Goal: Register for event/course: Register for event/course

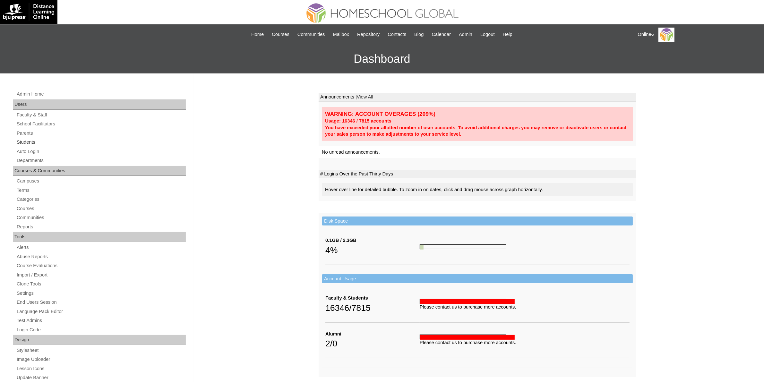
click at [35, 142] on link "Students" at bounding box center [101, 142] width 170 height 8
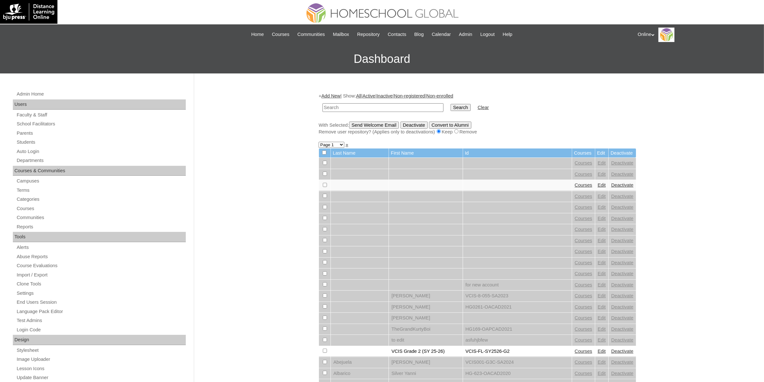
click at [350, 107] on input "text" at bounding box center [383, 107] width 121 height 9
type input "HG190OACAD2025"
click at [451, 106] on input "Search" at bounding box center [461, 107] width 20 height 7
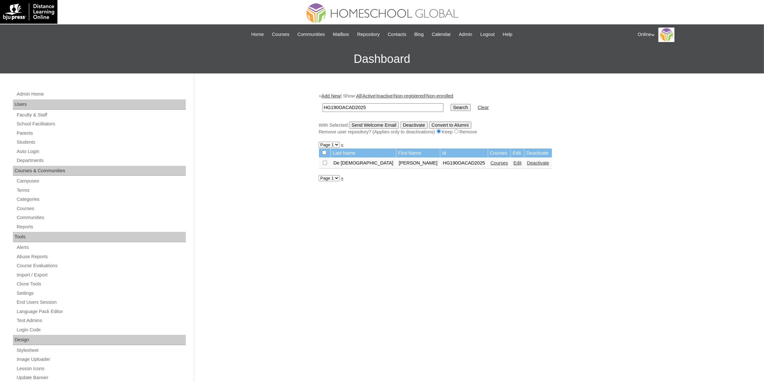
click at [491, 162] on link "Courses" at bounding box center [500, 162] width 18 height 5
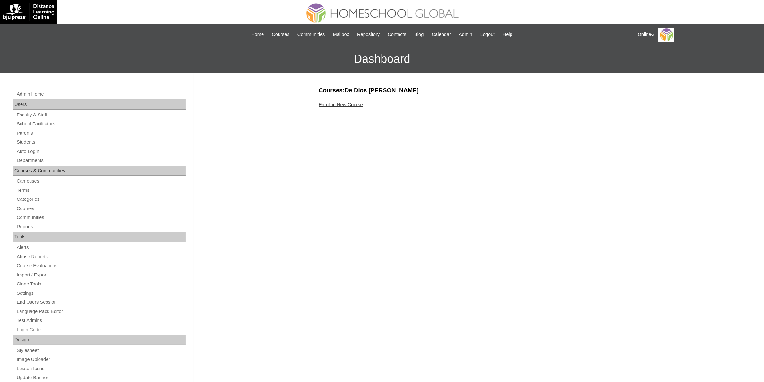
click at [355, 105] on link "Enroll in New Course" at bounding box center [341, 104] width 44 height 5
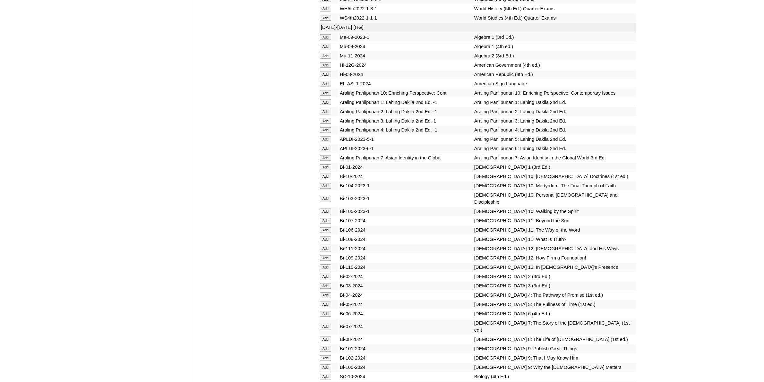
scroll to position [1404, 0]
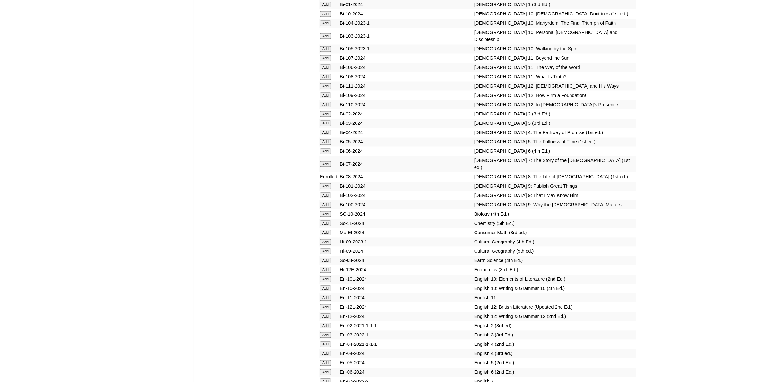
scroll to position [1685, 0]
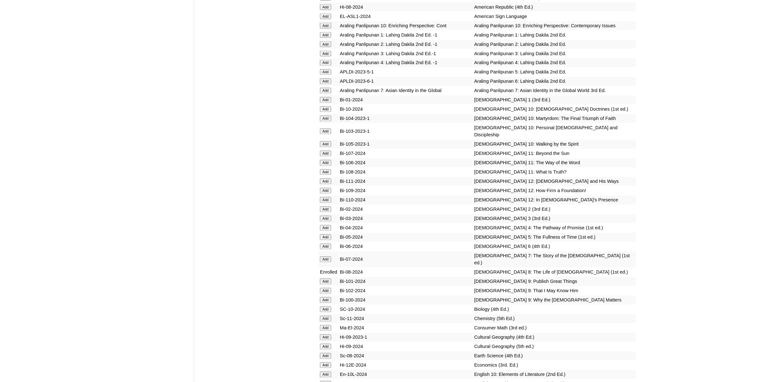
scroll to position [1484, 0]
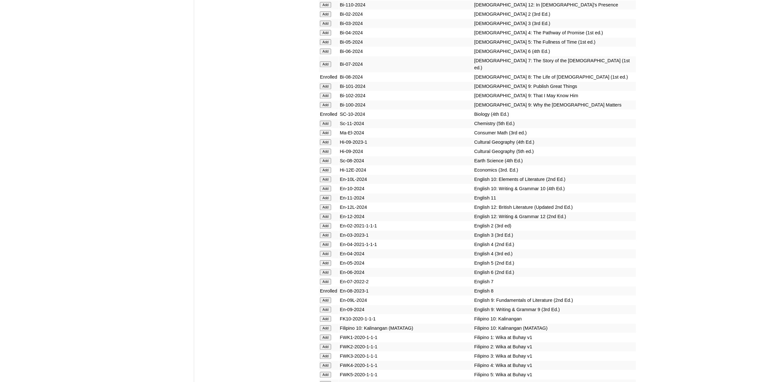
scroll to position [1725, 0]
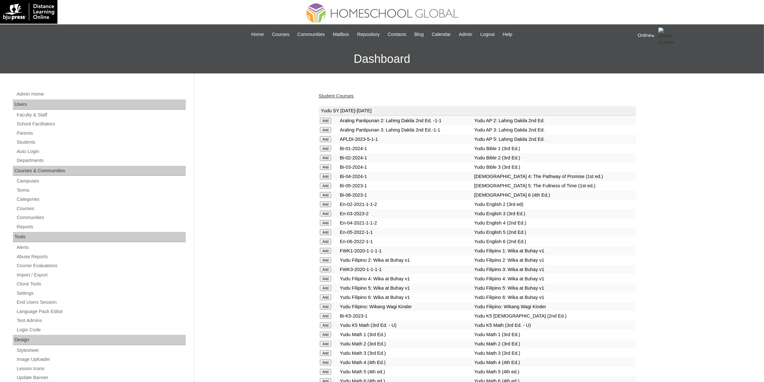
click at [340, 93] on link "Student Courses" at bounding box center [336, 95] width 35 height 5
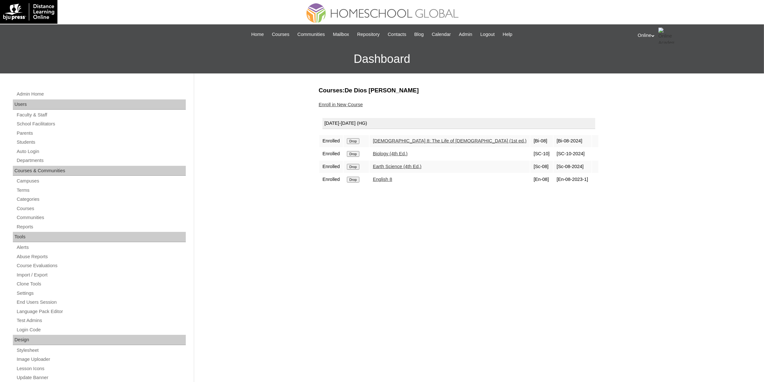
click at [353, 144] on input "Drop" at bounding box center [353, 141] width 13 height 6
click at [346, 106] on link "Enroll in New Course" at bounding box center [341, 104] width 44 height 5
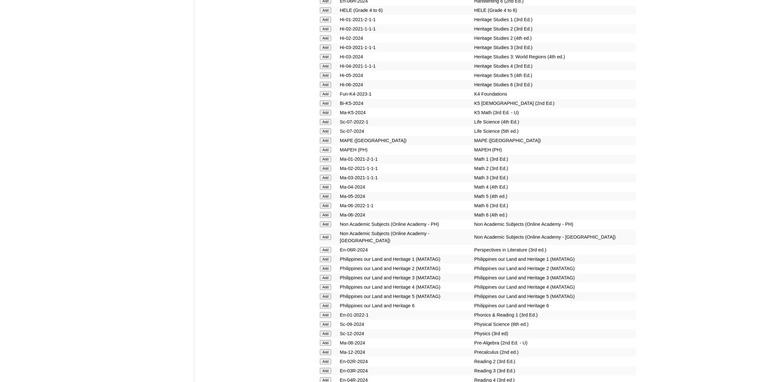
scroll to position [2206, 0]
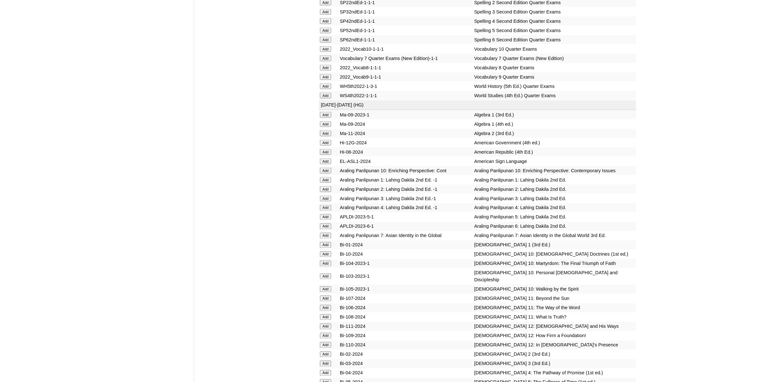
scroll to position [1404, 0]
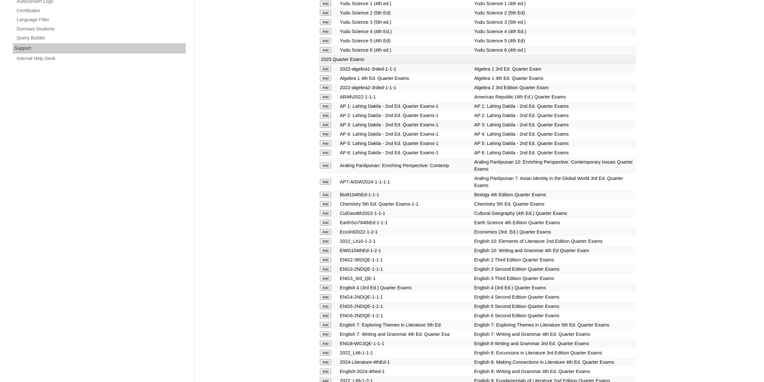
scroll to position [481, 0]
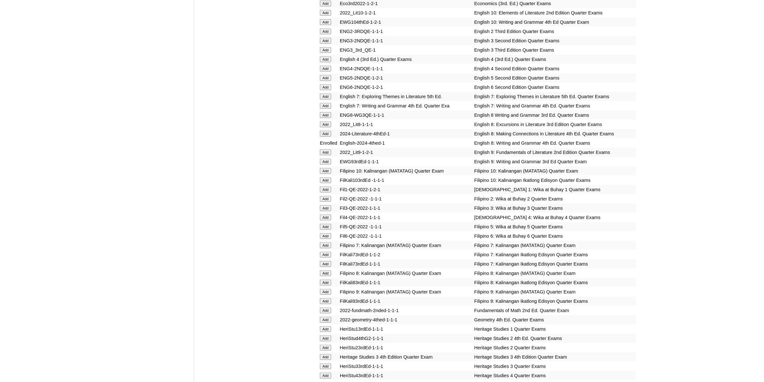
scroll to position [722, 0]
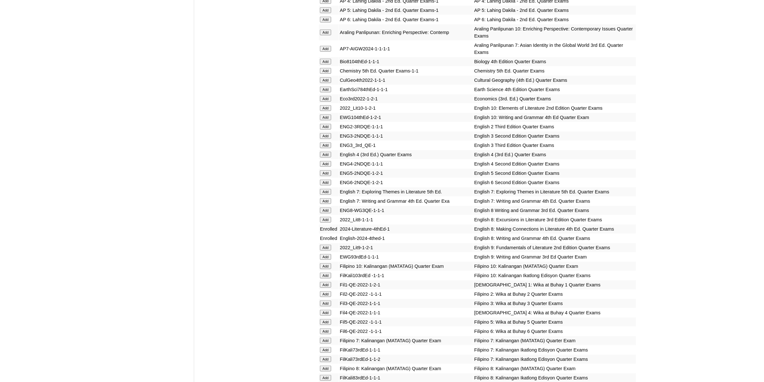
scroll to position [562, 0]
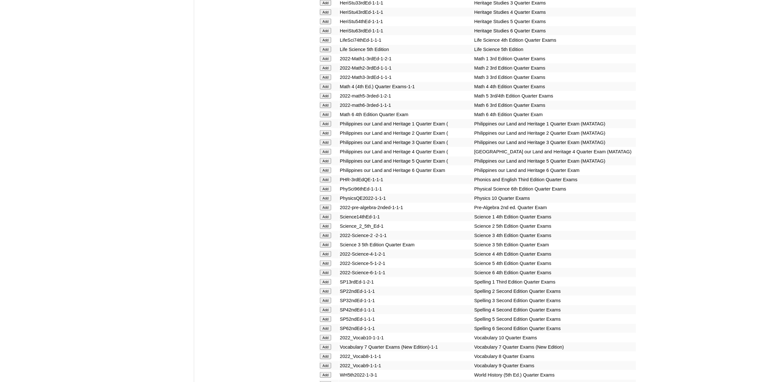
scroll to position [1083, 0]
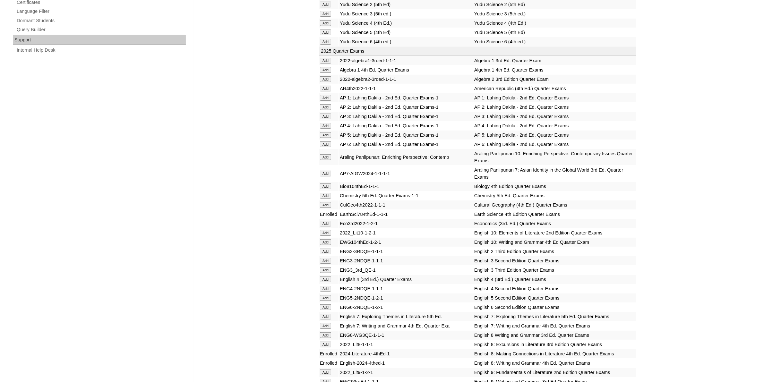
scroll to position [441, 0]
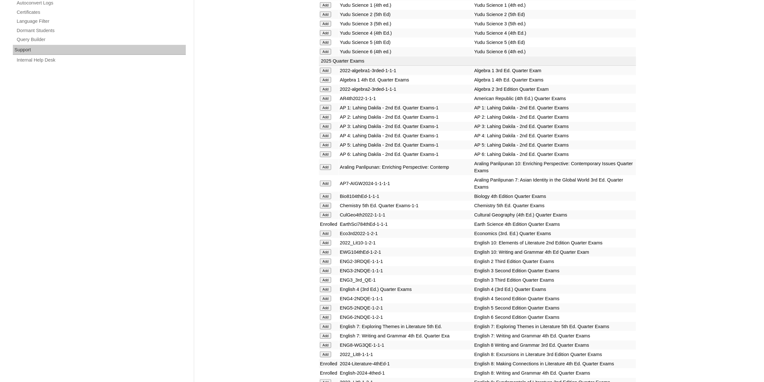
click at [326, 94] on td "Add" at bounding box center [329, 98] width 20 height 9
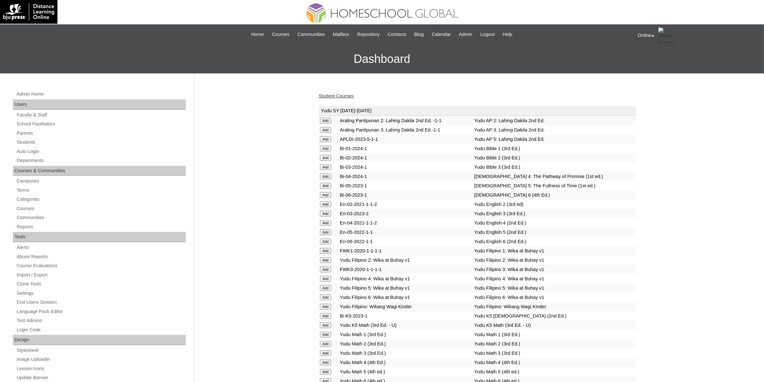
click at [332, 97] on link "Student Courses" at bounding box center [336, 95] width 35 height 5
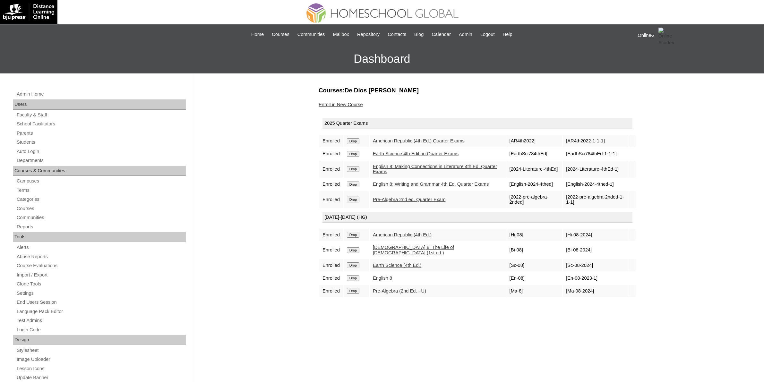
click at [354, 105] on link "Enroll in New Course" at bounding box center [341, 104] width 44 height 5
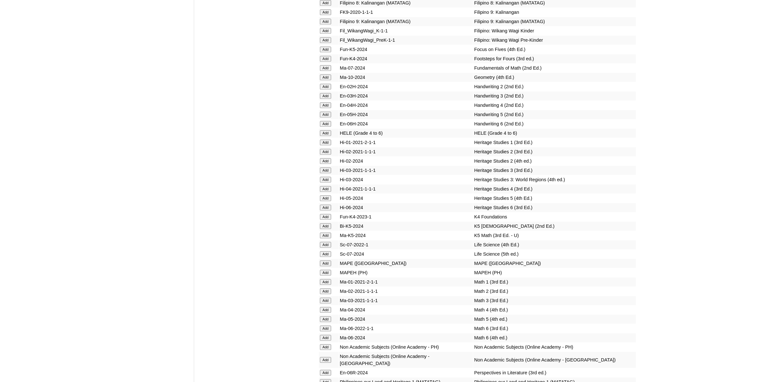
scroll to position [2086, 0]
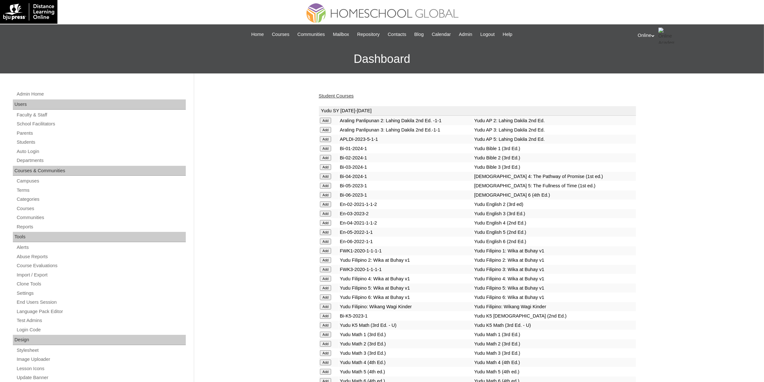
click at [347, 96] on link "Student Courses" at bounding box center [336, 95] width 35 height 5
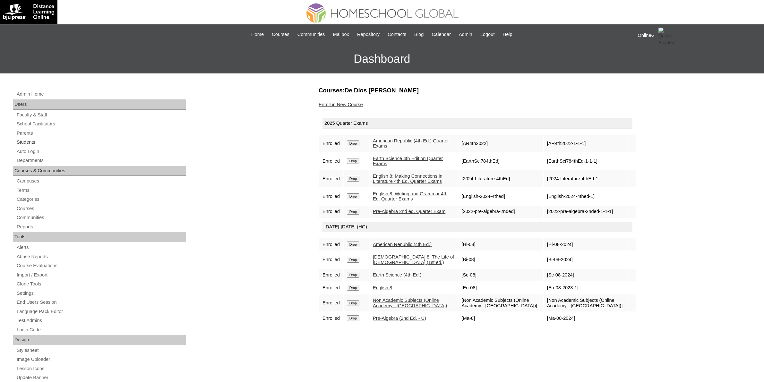
click at [32, 140] on link "Students" at bounding box center [101, 142] width 170 height 8
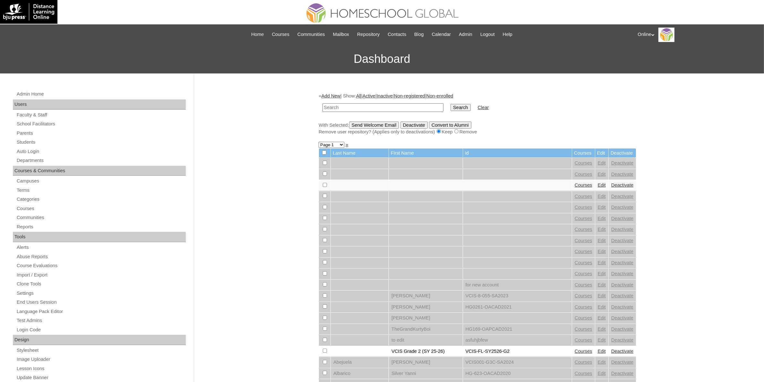
click at [399, 107] on input "text" at bounding box center [383, 107] width 121 height 9
paste input "HG191OACAD2025"
type input "HG191OACAD2025"
click at [451, 108] on input "Search" at bounding box center [461, 107] width 20 height 7
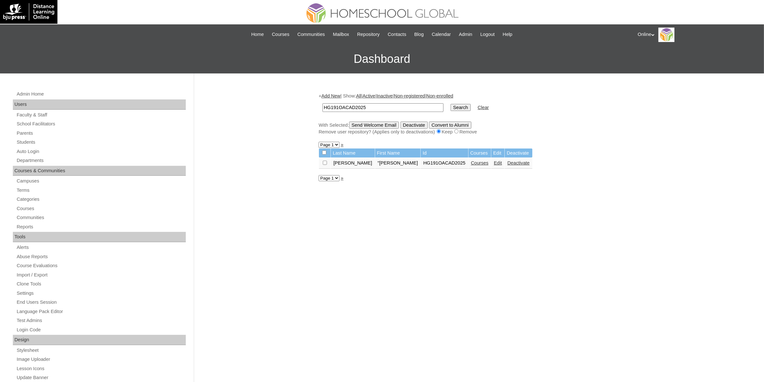
click at [471, 161] on link "Courses" at bounding box center [480, 162] width 18 height 5
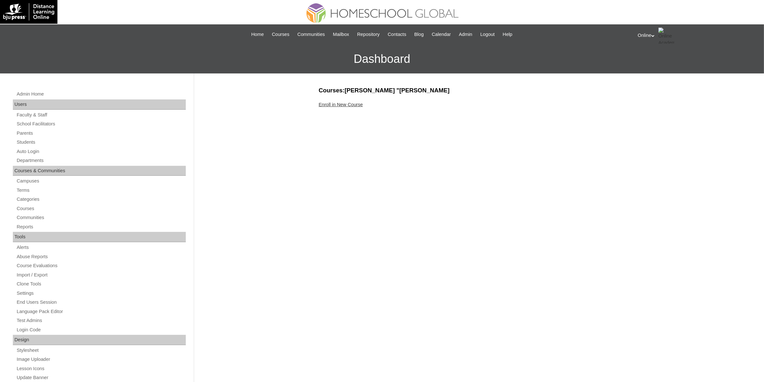
click at [348, 105] on link "Enroll in New Course" at bounding box center [341, 104] width 44 height 5
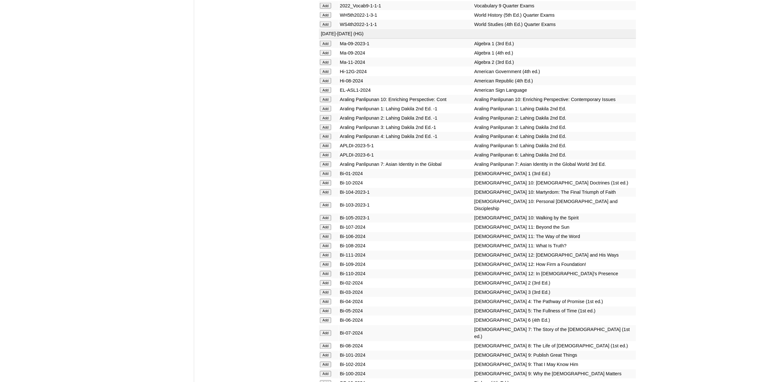
scroll to position [1444, 0]
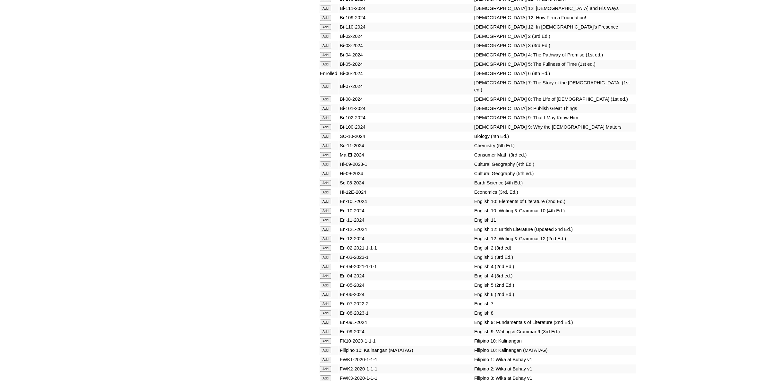
scroll to position [1645, 0]
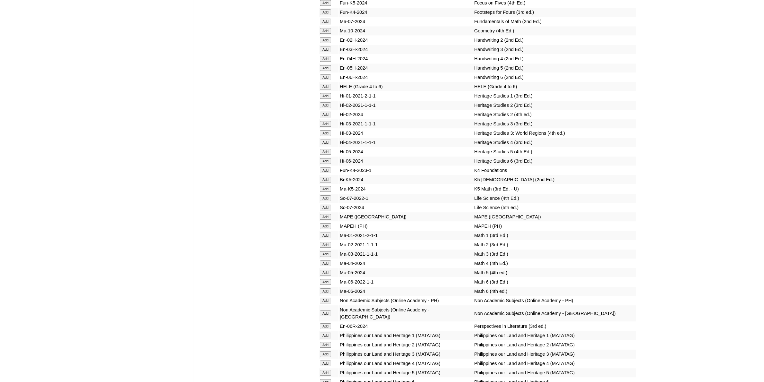
scroll to position [2166, 0]
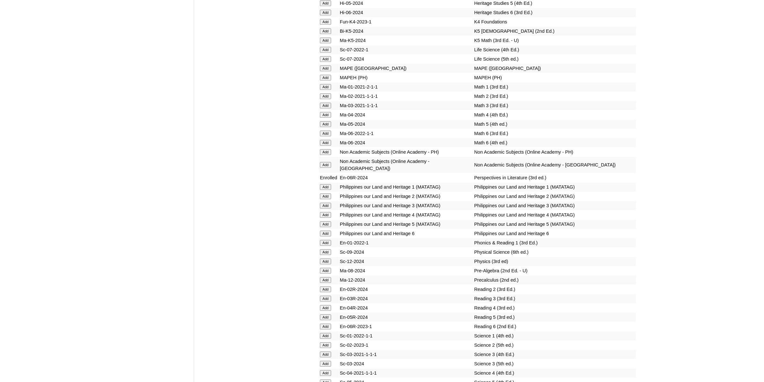
scroll to position [2327, 0]
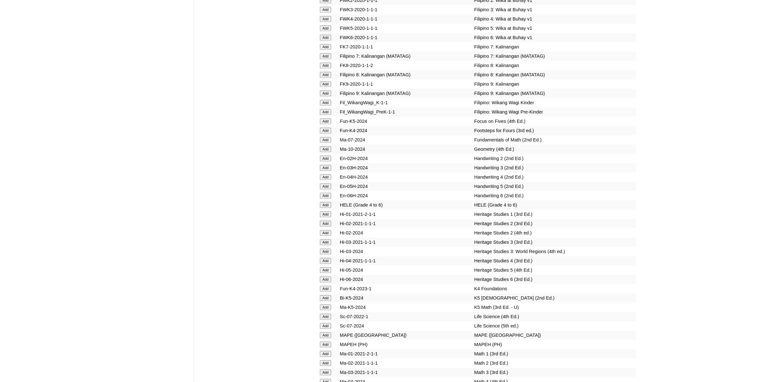
scroll to position [2046, 0]
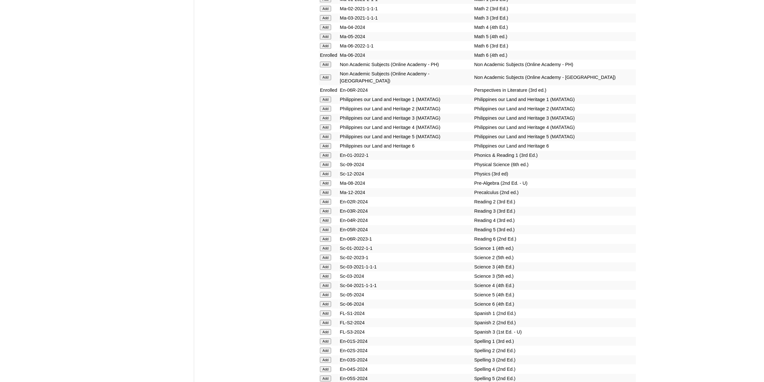
scroll to position [2367, 0]
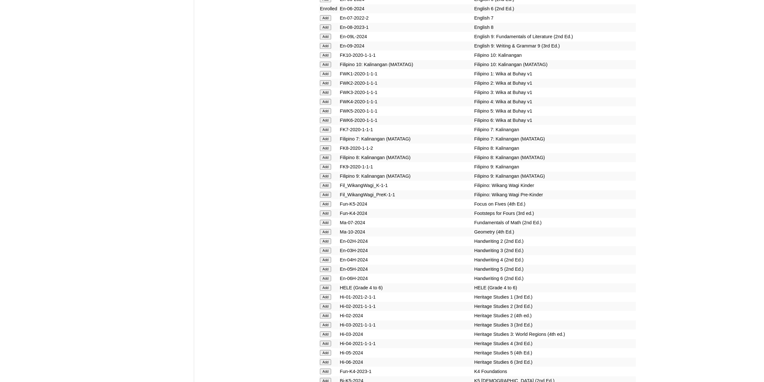
scroll to position [2006, 0]
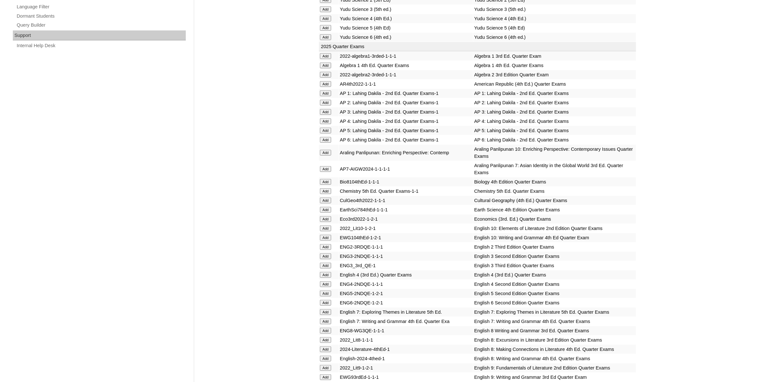
scroll to position [441, 0]
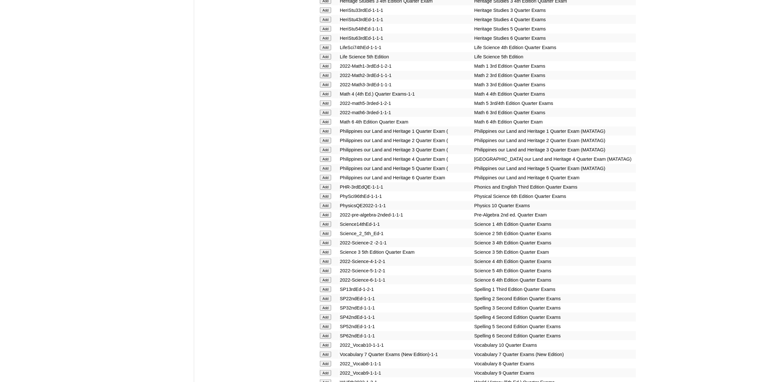
scroll to position [1083, 0]
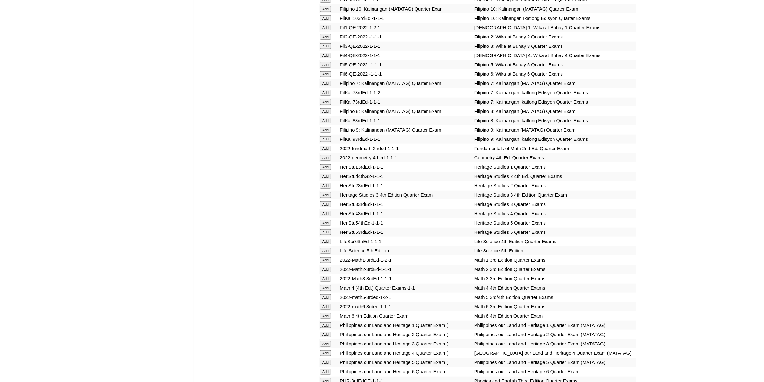
scroll to position [883, 0]
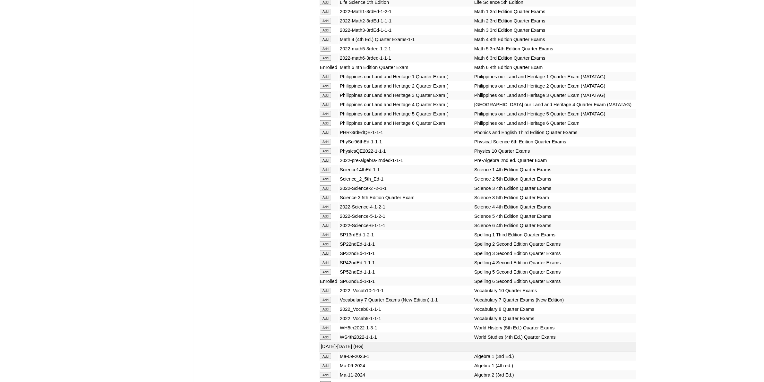
scroll to position [1083, 0]
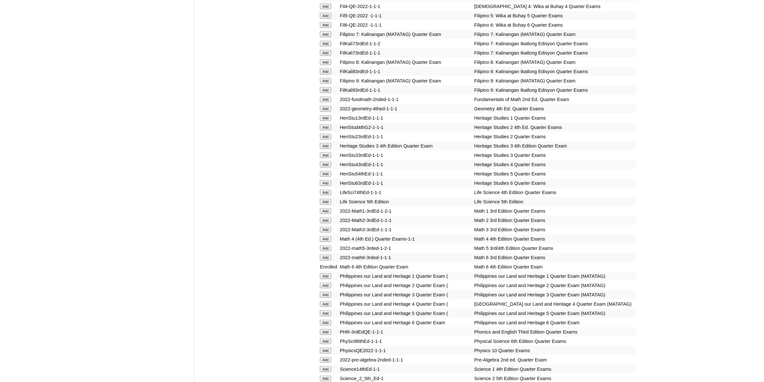
scroll to position [842, 0]
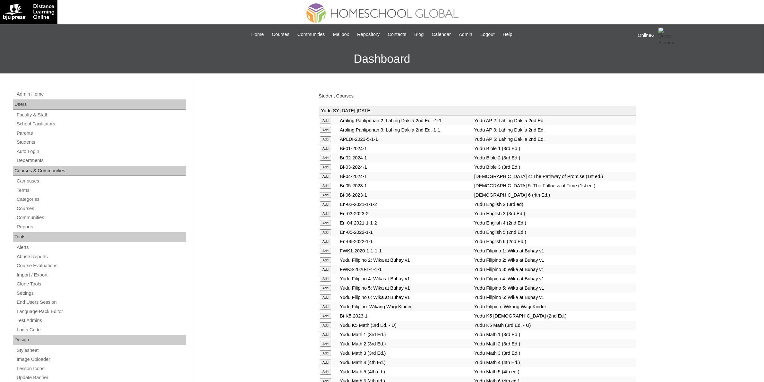
click at [332, 93] on div "Student Courses" at bounding box center [478, 96] width 318 height 7
click at [332, 95] on link "Student Courses" at bounding box center [336, 95] width 35 height 5
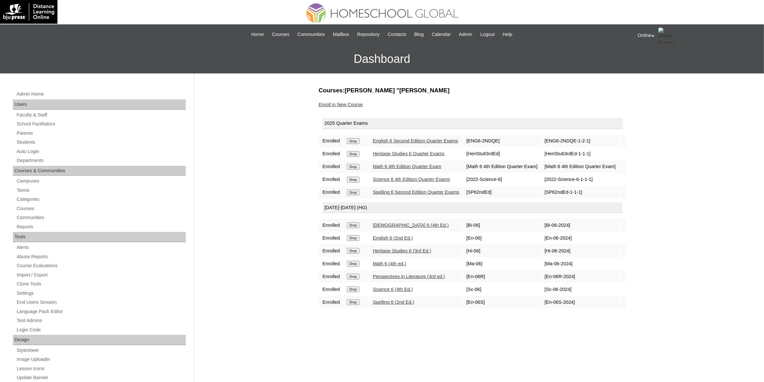
click at [335, 102] on link "Enroll in New Course" at bounding box center [341, 104] width 44 height 5
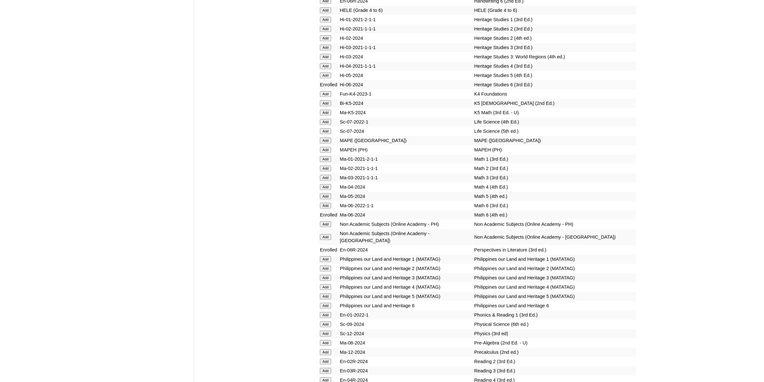
scroll to position [2206, 0]
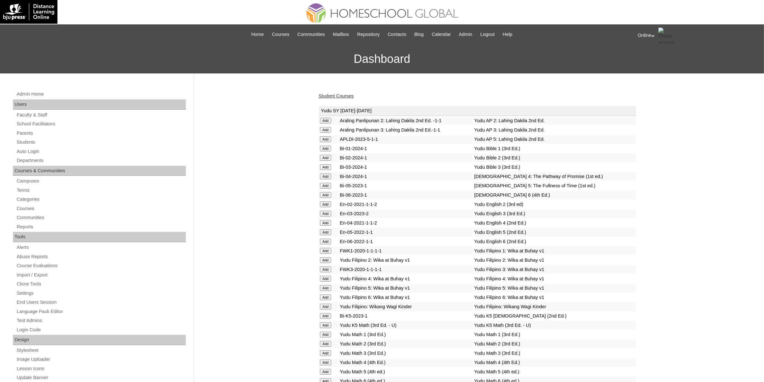
click at [342, 96] on link "Student Courses" at bounding box center [336, 95] width 35 height 5
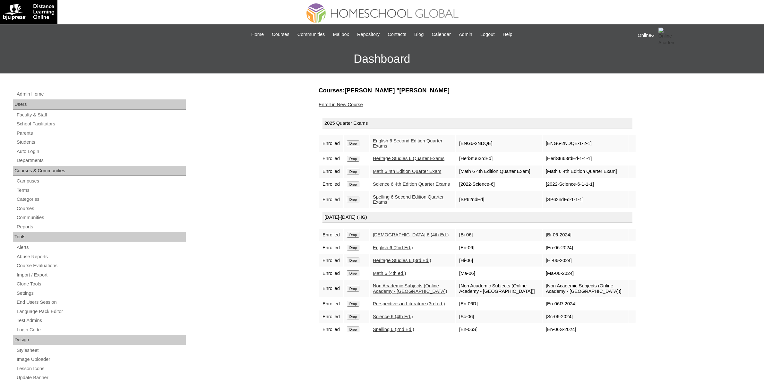
click at [658, 145] on div "Admin Home Users Faculty & Staff School Facilitators Parents Students Auto Logi…" at bounding box center [382, 294] width 764 height 443
